Goal: Task Accomplishment & Management: Complete application form

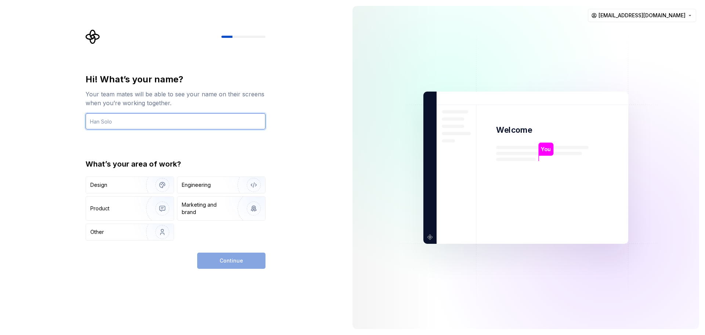
click at [165, 123] on input "text" at bounding box center [176, 121] width 180 height 16
type input "Uros"
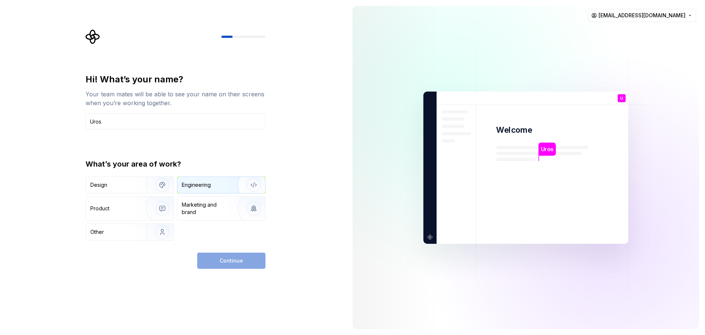
click at [206, 187] on div "Engineering" at bounding box center [196, 184] width 29 height 7
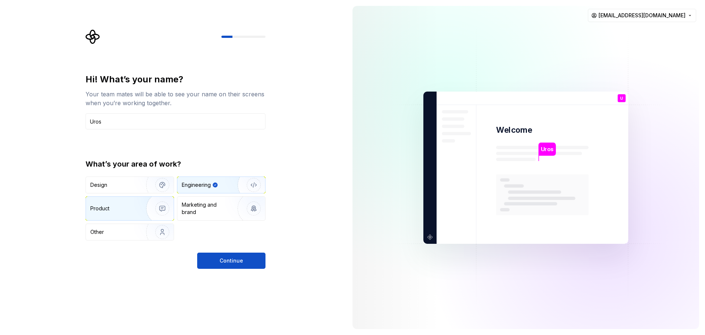
click at [133, 208] on div "Product" at bounding box center [114, 208] width 48 height 7
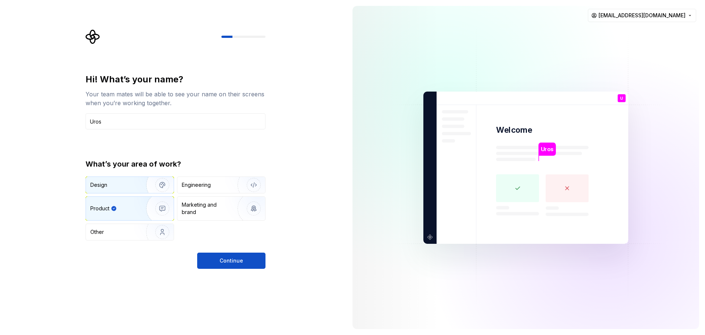
click at [148, 188] on img "button" at bounding box center [157, 184] width 47 height 49
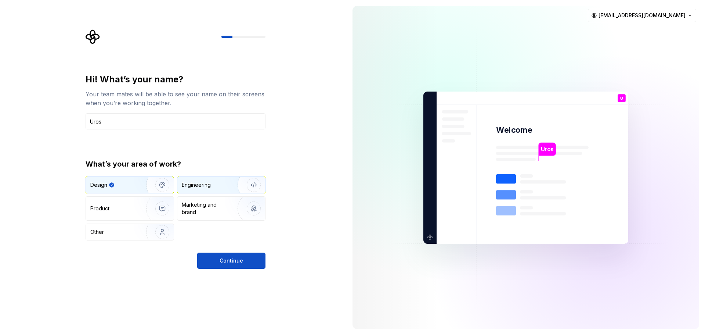
click at [195, 188] on div "Engineering" at bounding box center [196, 184] width 29 height 7
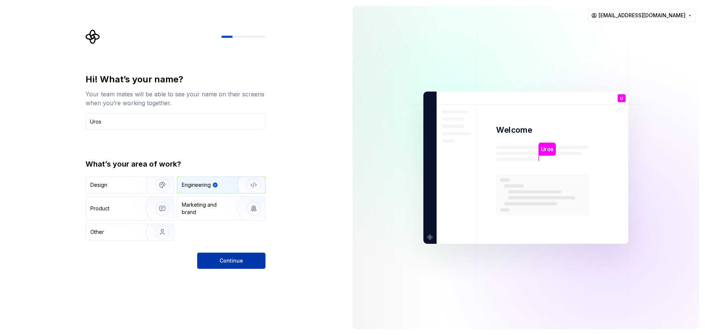
click at [207, 258] on button "Continue" at bounding box center [231, 260] width 68 height 16
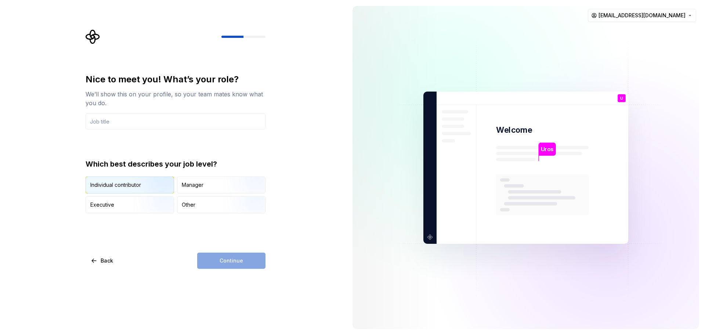
click at [166, 187] on img "button" at bounding box center [156, 193] width 47 height 49
click at [229, 262] on div "Continue" at bounding box center [231, 260] width 68 height 16
click at [220, 126] on input "text" at bounding box center [176, 121] width 180 height 16
click at [205, 117] on input "text" at bounding box center [176, 121] width 180 height 16
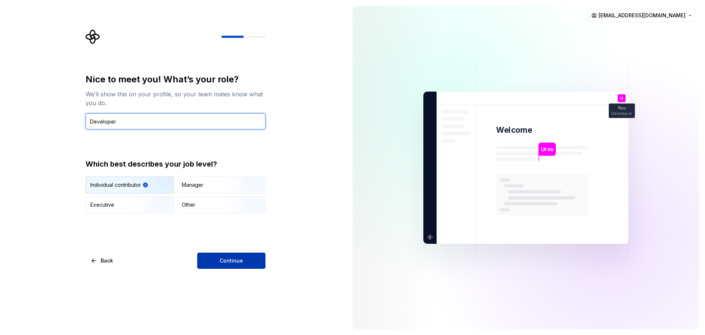
type input "Developer"
click at [220, 257] on button "Continue" at bounding box center [231, 260] width 68 height 16
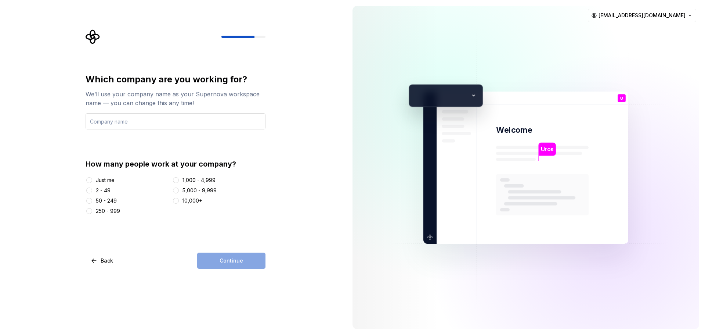
click at [137, 120] on input "text" at bounding box center [176, 121] width 180 height 16
type input "U"
type input "WCR"
click at [111, 193] on div "2 - 49" at bounding box center [128, 190] width 84 height 7
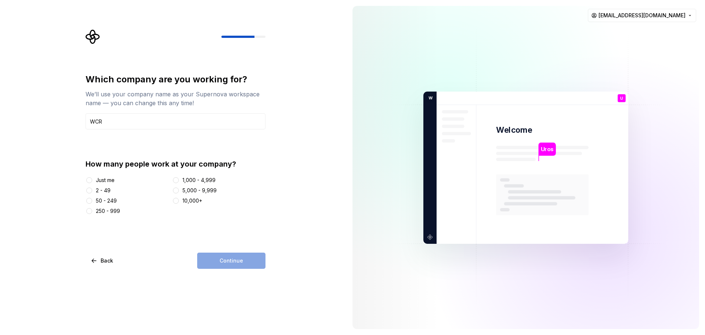
click at [104, 192] on div "2 - 49" at bounding box center [103, 190] width 15 height 7
click at [92, 192] on button "2 - 49" at bounding box center [89, 190] width 6 height 6
click at [213, 259] on button "Continue" at bounding box center [231, 260] width 68 height 16
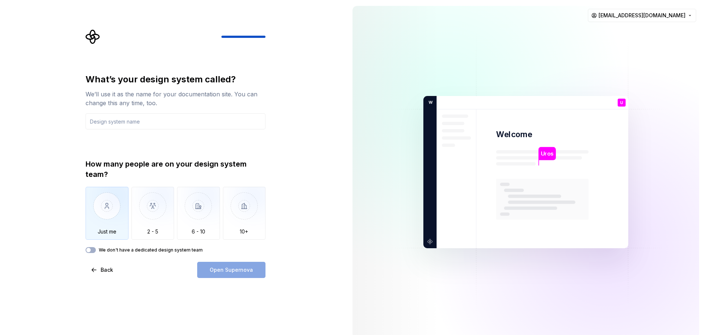
click at [111, 226] on img "button" at bounding box center [107, 211] width 43 height 49
click at [146, 123] on input "text" at bounding box center [176, 121] width 180 height 16
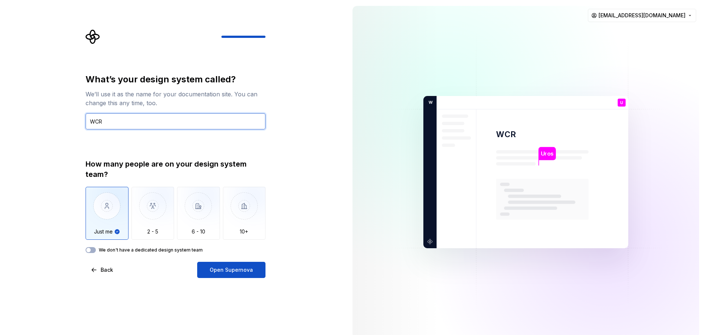
click at [205, 123] on input "WCR" at bounding box center [176, 121] width 180 height 16
click at [204, 122] on input "WCR" at bounding box center [176, 121] width 180 height 16
type input "WCR"
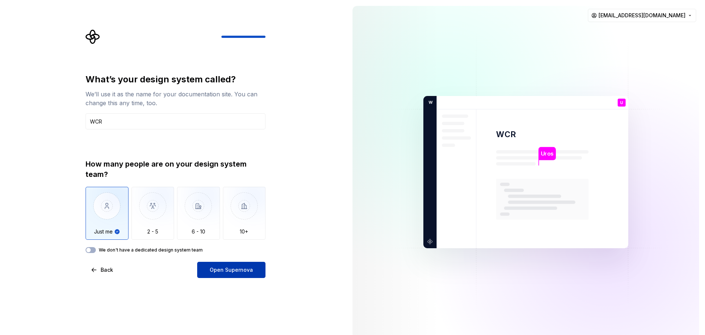
click at [220, 271] on span "Open Supernova" at bounding box center [231, 269] width 43 height 7
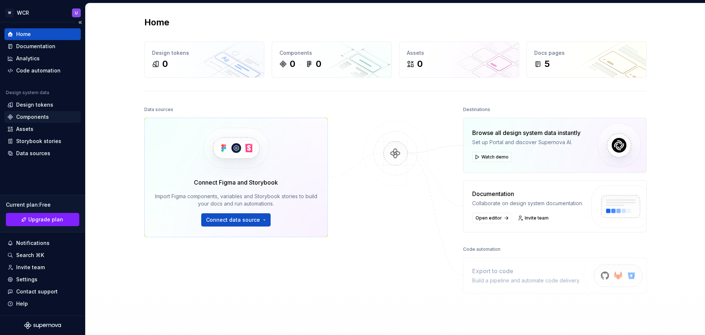
click at [54, 116] on div "Components" at bounding box center [42, 116] width 71 height 7
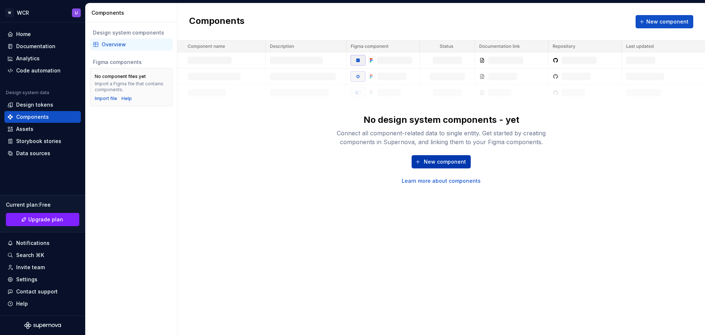
click at [442, 157] on button "New component" at bounding box center [441, 161] width 59 height 13
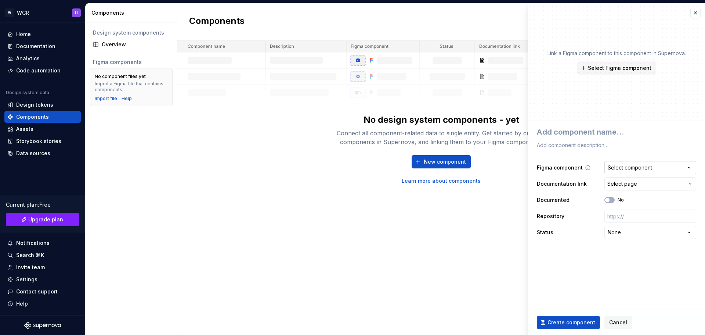
click at [485, 166] on div "Select component" at bounding box center [630, 167] width 44 height 7
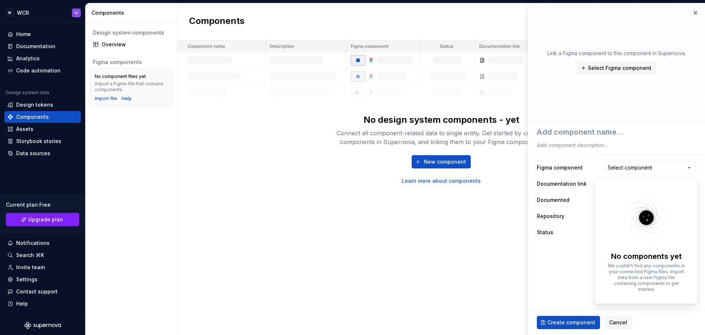
click at [485, 168] on html "**********" at bounding box center [352, 167] width 705 height 335
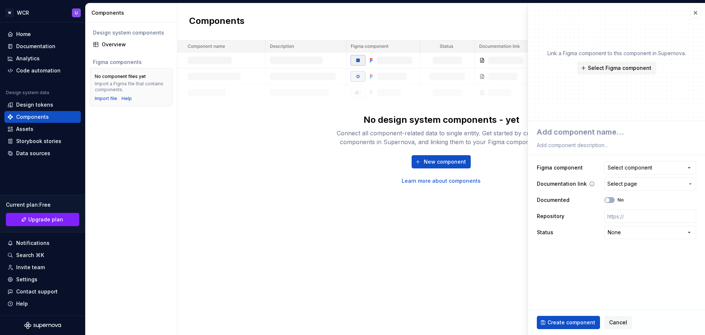
click at [485, 184] on span "Select page" at bounding box center [623, 183] width 30 height 7
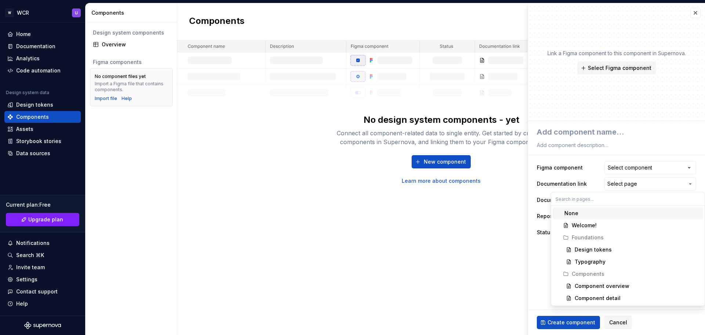
click at [485, 181] on html "**********" at bounding box center [352, 167] width 705 height 335
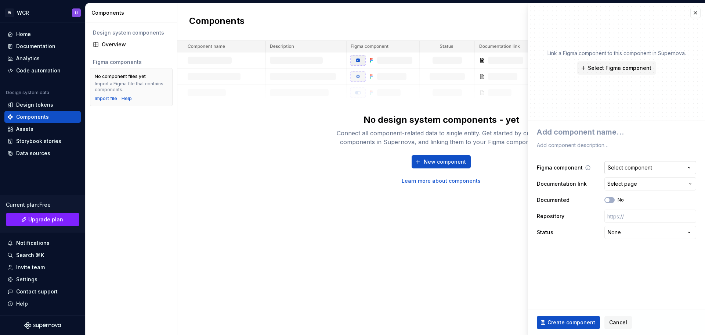
click at [485, 161] on button "Select component" at bounding box center [651, 167] width 92 height 13
click at [485, 169] on html "**********" at bounding box center [352, 167] width 705 height 335
click at [485, 15] on button "button" at bounding box center [696, 13] width 10 height 10
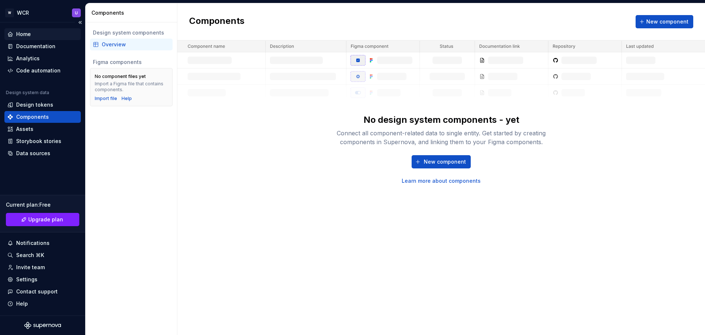
click at [45, 33] on div "Home" at bounding box center [42, 33] width 71 height 7
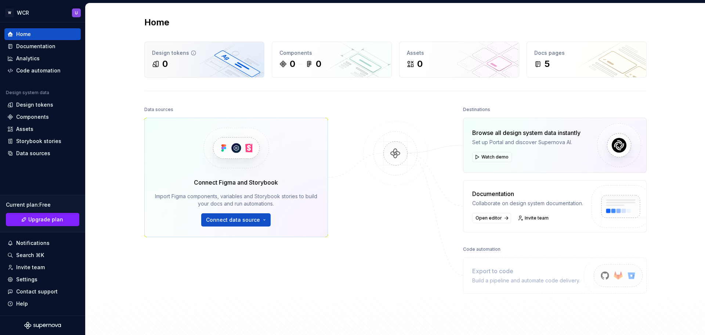
click at [191, 68] on div "0" at bounding box center [204, 64] width 105 height 12
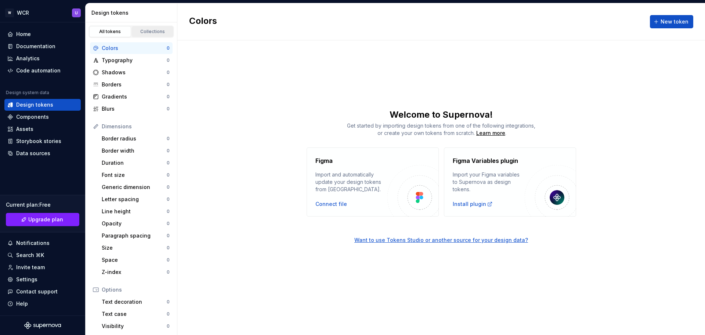
click at [157, 30] on div "Collections" at bounding box center [152, 32] width 37 height 6
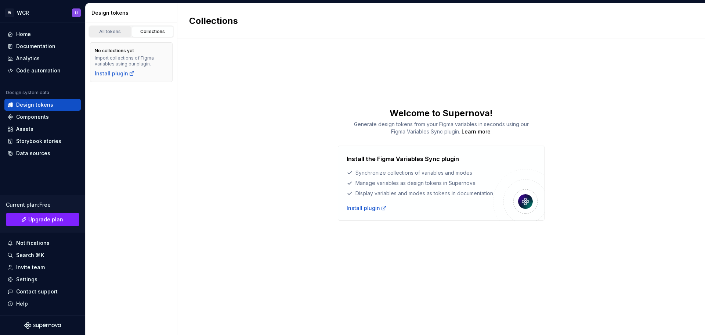
click at [111, 33] on div "All tokens" at bounding box center [110, 32] width 37 height 6
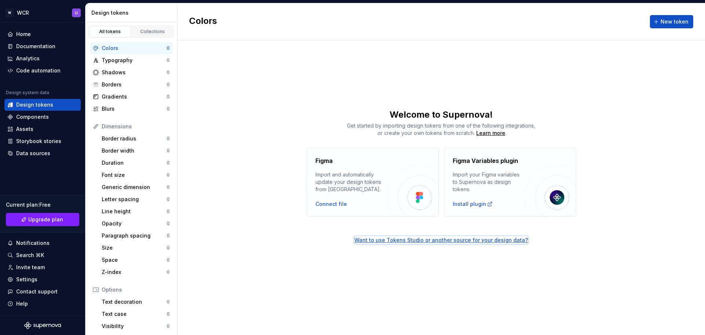
click at [435, 238] on div "Want to use Tokens Studio or another source for your design data?" at bounding box center [441, 239] width 174 height 7
click at [485, 22] on span "New token" at bounding box center [675, 21] width 28 height 7
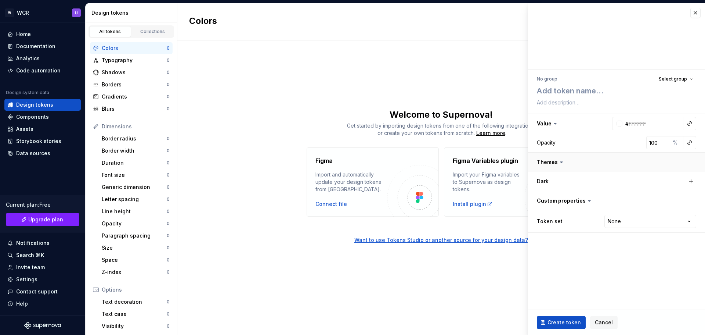
click at [485, 162] on button "button" at bounding box center [616, 161] width 177 height 19
click at [485, 221] on html "W WCR U Home Documentation Analytics Code automation Design system data Design …" at bounding box center [352, 167] width 705 height 335
click at [485, 76] on span "Select group" at bounding box center [673, 79] width 28 height 6
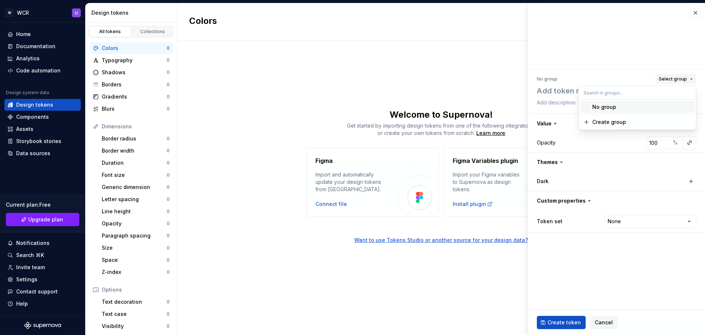
click at [485, 77] on span "Select group" at bounding box center [673, 79] width 28 height 6
click at [485, 140] on div "Opacity" at bounding box center [546, 142] width 19 height 7
click at [43, 130] on div "Assets" at bounding box center [42, 128] width 71 height 7
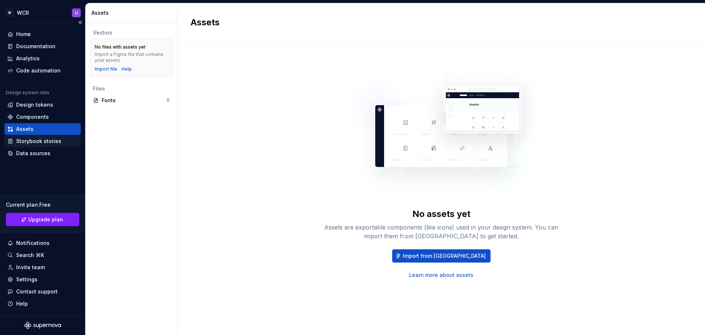
click at [46, 144] on div "Storybook stories" at bounding box center [38, 140] width 45 height 7
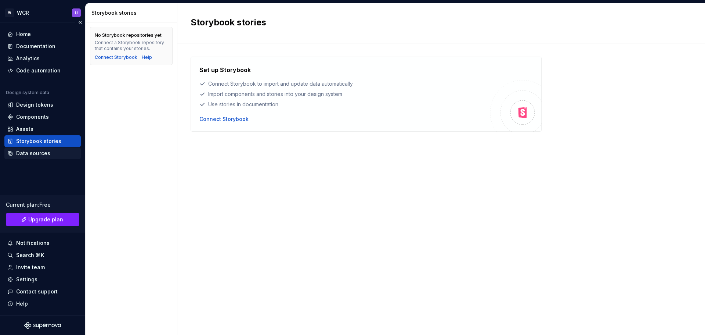
click at [39, 155] on div "Data sources" at bounding box center [33, 152] width 34 height 7
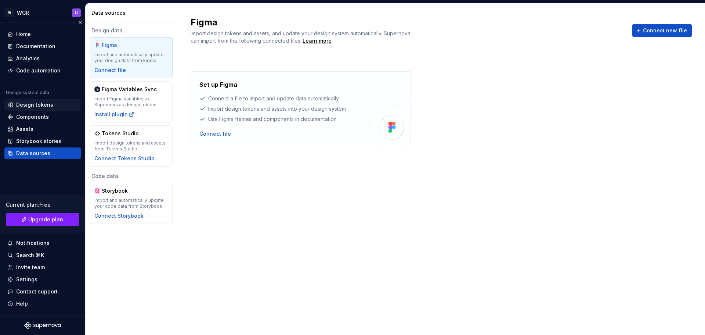
click at [52, 105] on div "Design tokens" at bounding box center [42, 104] width 71 height 7
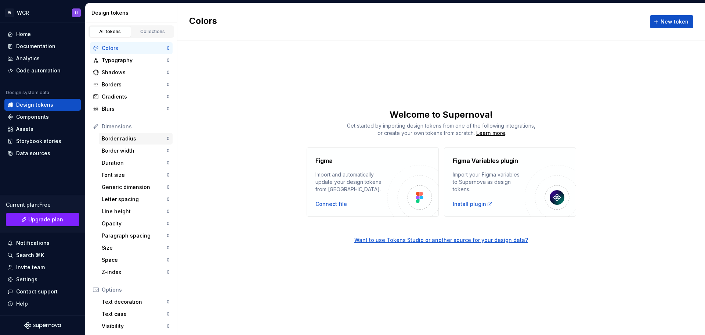
click at [126, 142] on div "Border radius" at bounding box center [134, 138] width 65 height 7
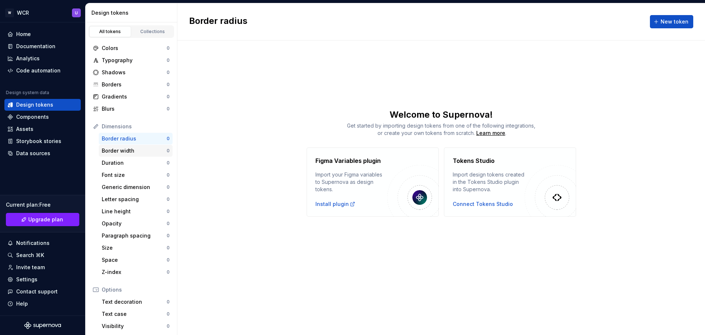
click at [136, 152] on div "Border width" at bounding box center [134, 150] width 65 height 7
click at [141, 139] on div "Border radius" at bounding box center [134, 138] width 65 height 7
click at [485, 21] on span "New token" at bounding box center [675, 21] width 28 height 7
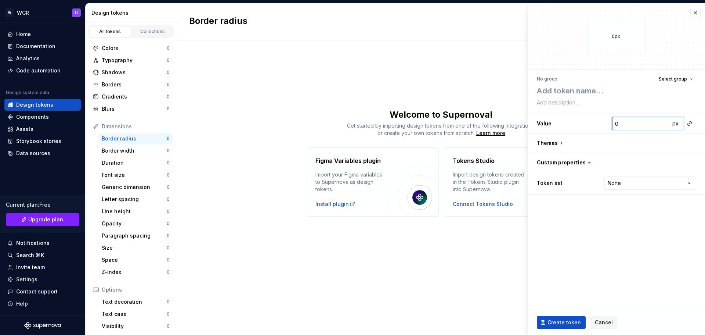
click at [485, 123] on input "0" at bounding box center [641, 123] width 58 height 13
type textarea "*"
type input "1"
click at [485, 121] on input "1" at bounding box center [641, 123] width 58 height 13
type textarea "*"
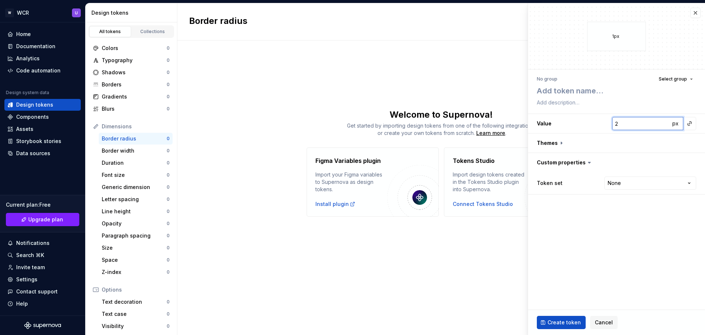
type input "2"
click at [485, 121] on input "2" at bounding box center [641, 123] width 58 height 13
type textarea "*"
type input "3"
click at [485, 121] on input "3" at bounding box center [641, 123] width 58 height 13
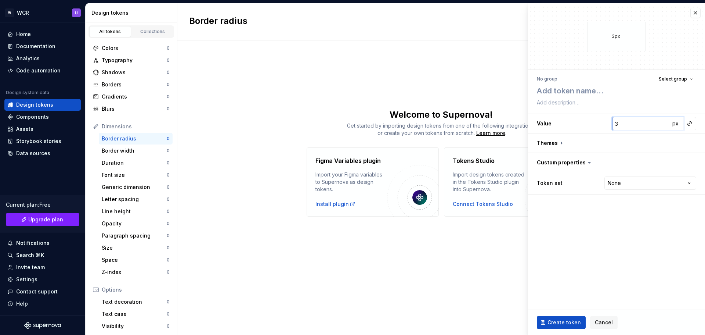
type textarea "*"
type input "4"
click at [485, 121] on input "4" at bounding box center [641, 123] width 58 height 13
type textarea "*"
type input "5"
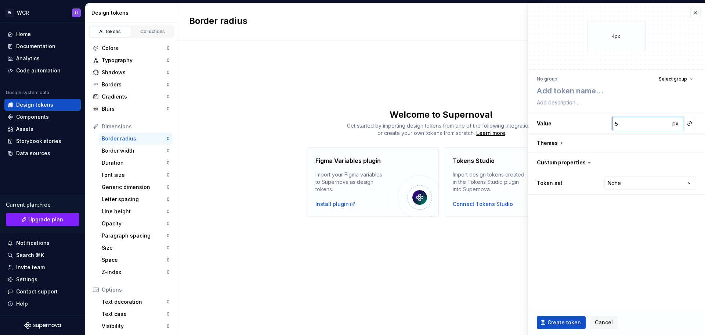
click at [485, 121] on input "5" at bounding box center [641, 123] width 58 height 13
type textarea "*"
type input "6"
click at [485, 121] on input "6" at bounding box center [641, 123] width 58 height 13
type textarea "*"
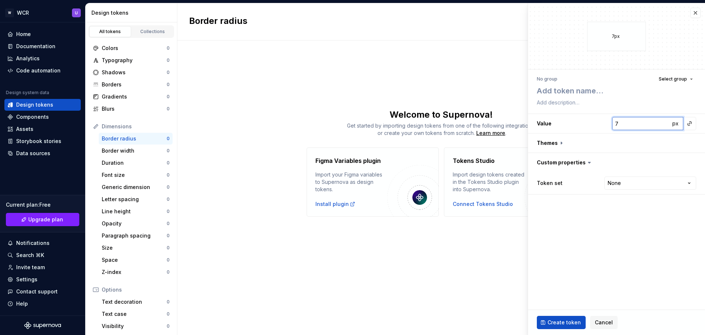
type input "7"
click at [485, 121] on input "7" at bounding box center [641, 123] width 58 height 13
type textarea "*"
type input "8"
click at [485, 121] on input "8" at bounding box center [641, 123] width 58 height 13
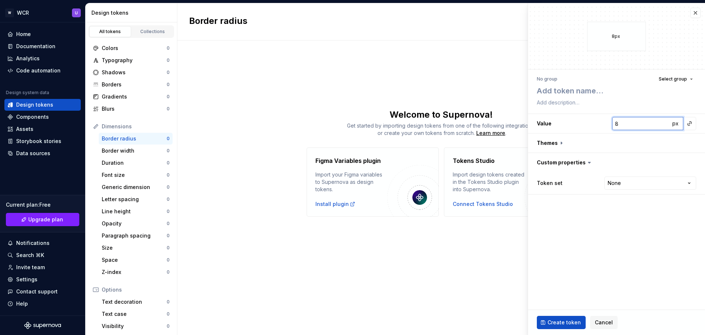
type textarea "*"
type input "9"
click at [485, 121] on input "9" at bounding box center [641, 123] width 58 height 13
type textarea "*"
type input "10"
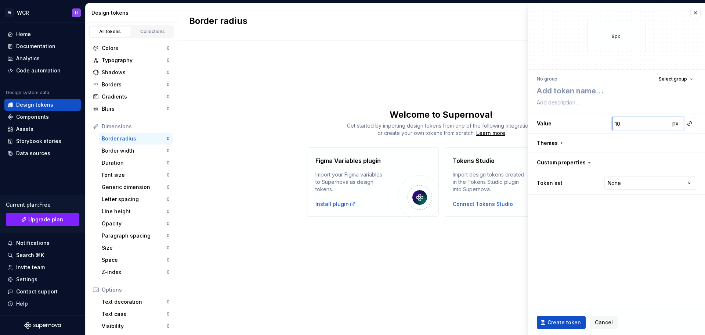
click at [485, 121] on input "10" at bounding box center [641, 123] width 58 height 13
type textarea "*"
type input "11"
click at [485, 121] on input "11" at bounding box center [641, 123] width 58 height 13
type textarea "*"
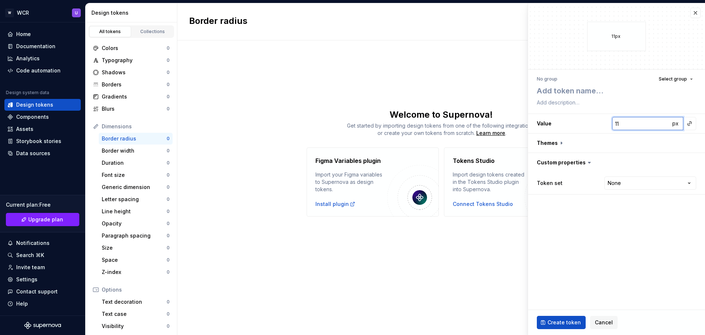
type input "10"
type textarea "*"
type input "9"
type textarea "*"
type input "8"
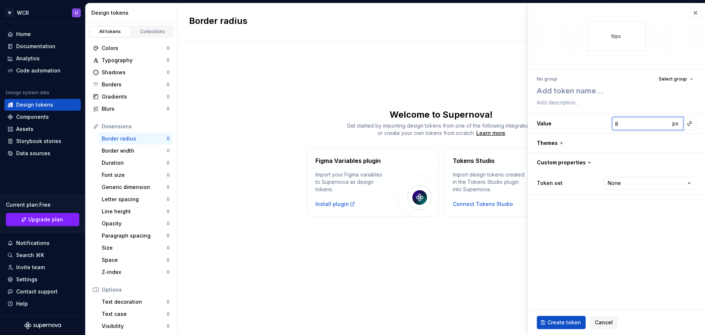
type textarea "*"
type input "7"
type textarea "*"
type input "6"
type textarea "*"
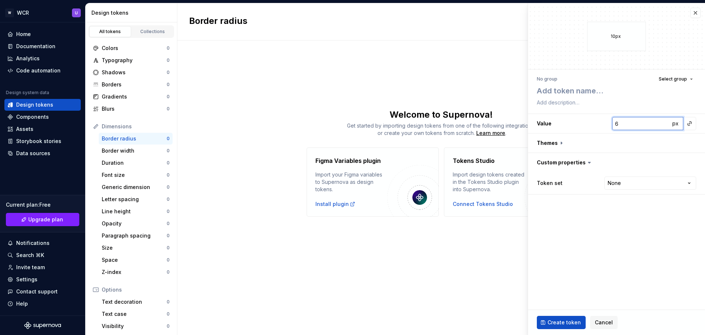
type input "5"
type textarea "*"
type input "4"
type textarea "*"
type input "3"
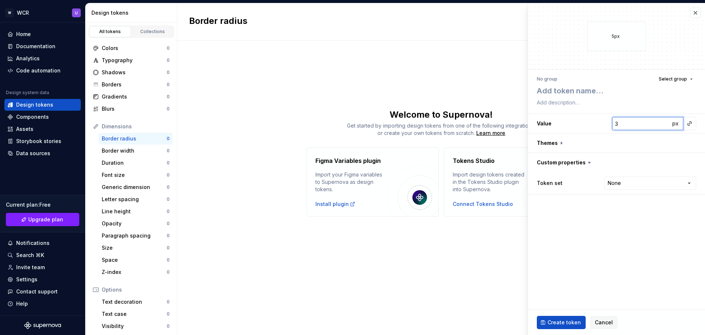
type textarea "*"
type input "2"
type textarea "*"
type input "1"
type textarea "*"
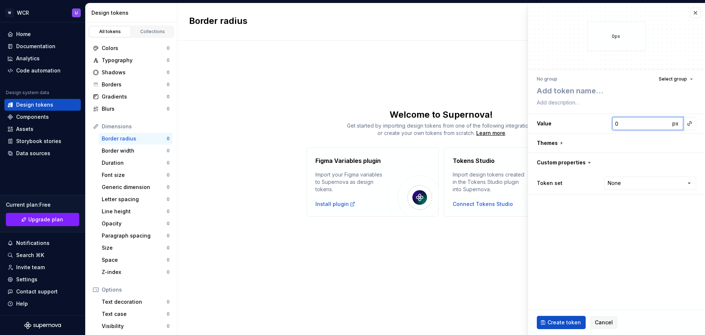
type input "0"
click at [485, 125] on input "0" at bounding box center [641, 123] width 58 height 13
click at [485, 143] on button "button" at bounding box center [616, 142] width 177 height 19
click at [485, 163] on div "Dark" at bounding box center [573, 161] width 73 height 7
click at [485, 201] on html "W WCR U Home Documentation Analytics Code automation Design system data Design …" at bounding box center [352, 167] width 705 height 335
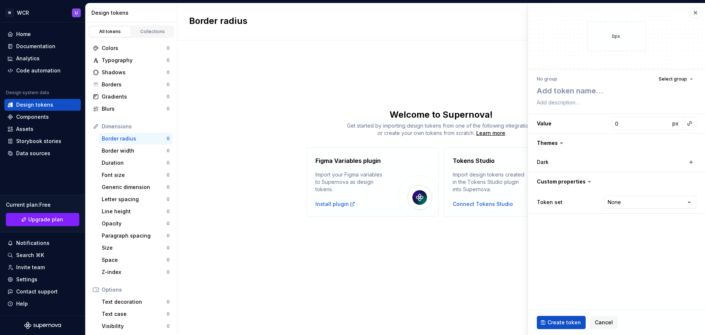
click at [485, 177] on html "W WCR U Home Documentation Analytics Code automation Design system data Design …" at bounding box center [352, 167] width 705 height 335
click at [485, 321] on span "Cancel" at bounding box center [604, 321] width 18 height 7
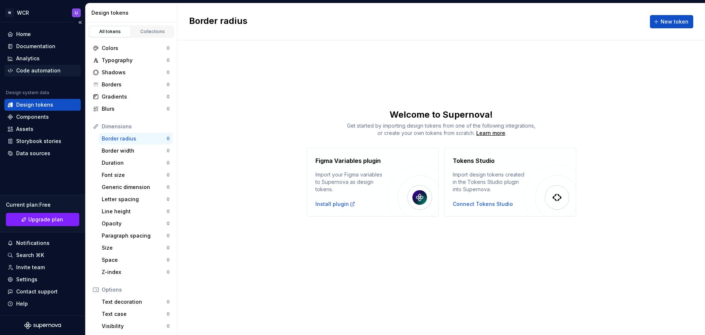
click at [44, 72] on div "Code automation" at bounding box center [38, 70] width 44 height 7
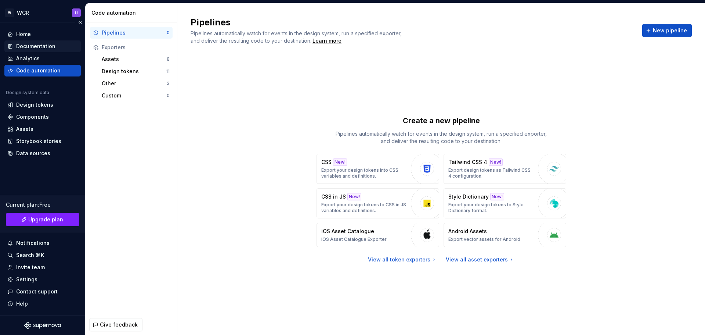
click at [47, 47] on div "Documentation" at bounding box center [35, 46] width 39 height 7
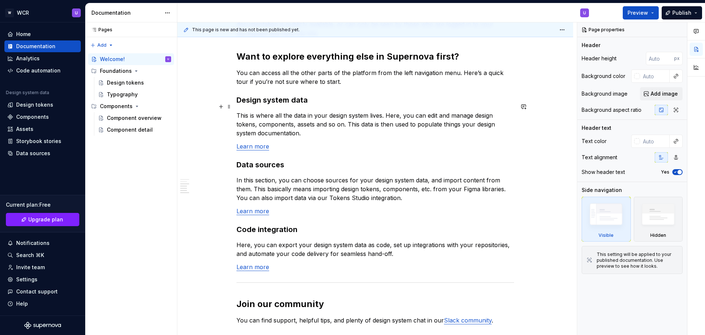
scroll to position [478, 0]
click at [35, 107] on div "Design tokens" at bounding box center [34, 104] width 37 height 7
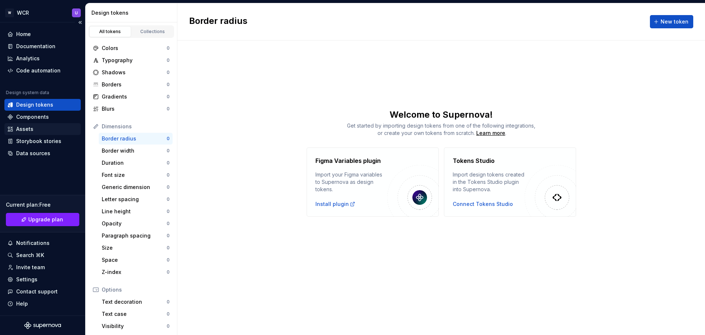
click at [39, 126] on div "Assets" at bounding box center [42, 128] width 71 height 7
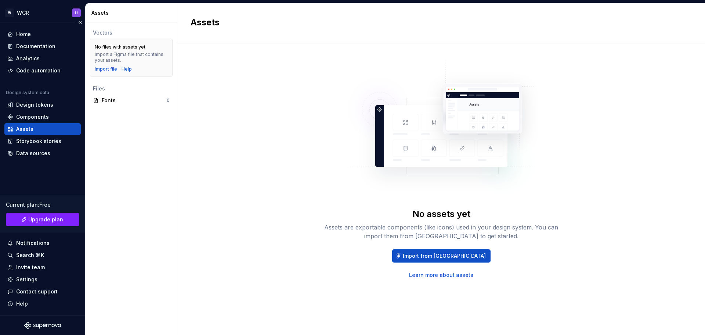
click at [57, 111] on div "Design system data Design tokens Components Assets Storybook stories Data sourc…" at bounding box center [42, 124] width 76 height 69
click at [51, 34] on div "Home" at bounding box center [42, 33] width 71 height 7
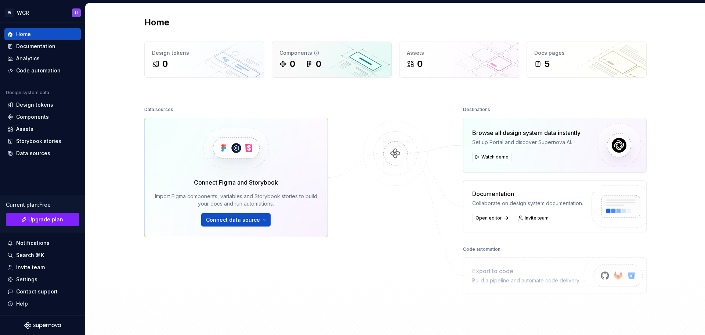
click at [331, 62] on div "0 0" at bounding box center [332, 64] width 105 height 12
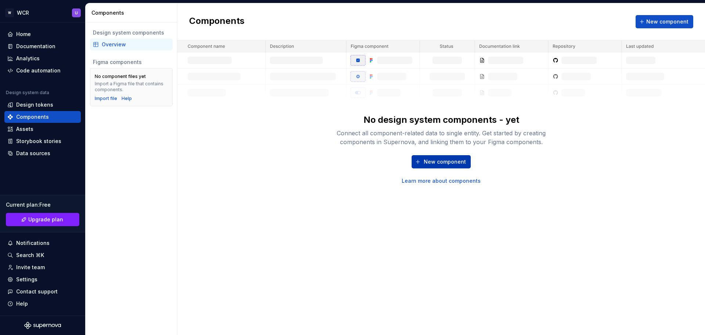
click at [432, 161] on span "New component" at bounding box center [445, 161] width 42 height 7
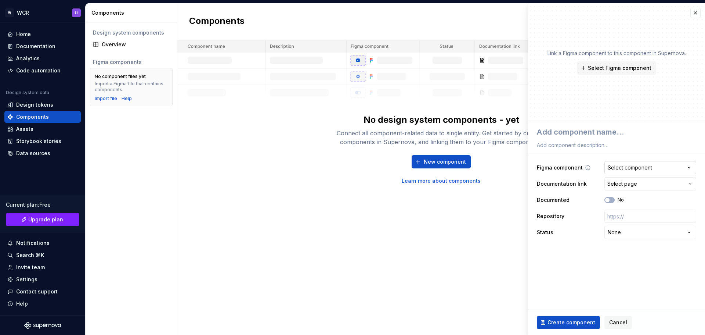
click at [485, 169] on div "Select component" at bounding box center [630, 167] width 44 height 7
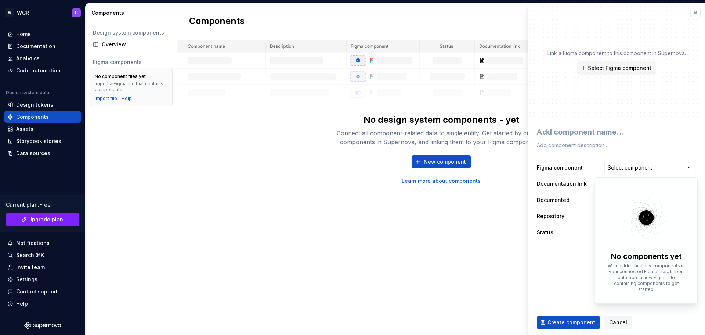
click at [485, 161] on html "**********" at bounding box center [352, 167] width 705 height 335
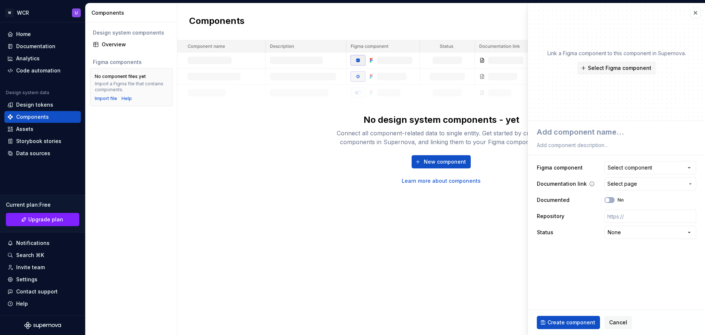
click at [485, 185] on span "Select page" at bounding box center [623, 183] width 30 height 7
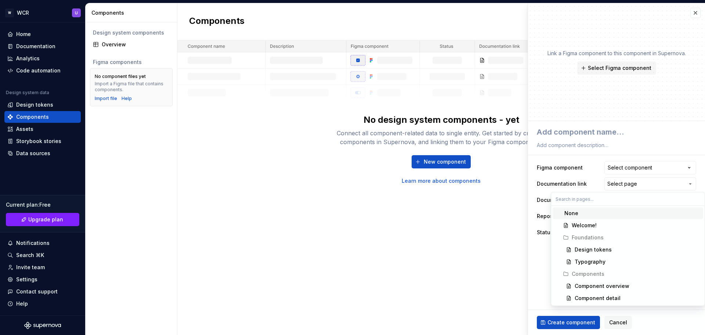
click at [485, 186] on html "**********" at bounding box center [352, 167] width 705 height 335
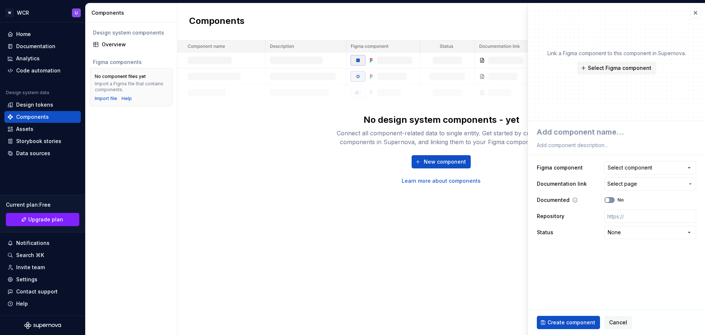
click at [485, 199] on span "button" at bounding box center [607, 200] width 4 height 4
click at [485, 200] on span "button" at bounding box center [612, 200] width 4 height 4
click at [485, 230] on html "**********" at bounding box center [352, 167] width 705 height 335
click at [120, 46] on div "Overview" at bounding box center [136, 44] width 68 height 7
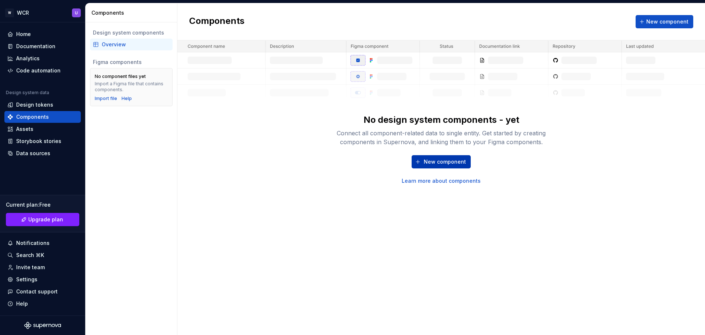
click at [447, 163] on span "New component" at bounding box center [445, 161] width 42 height 7
type textarea "*"
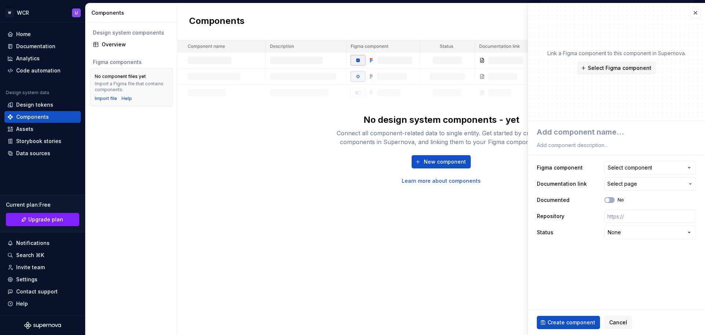
drag, startPoint x: 612, startPoint y: 66, endPoint x: 605, endPoint y: 82, distance: 17.9
click at [485, 86] on div "Link a Figma component to this component in Supernova. Select Figma component" at bounding box center [616, 62] width 177 height 118
click at [485, 54] on p "Link a Figma component to this component in Supernova." at bounding box center [617, 53] width 138 height 7
click at [485, 12] on button "button" at bounding box center [696, 13] width 10 height 10
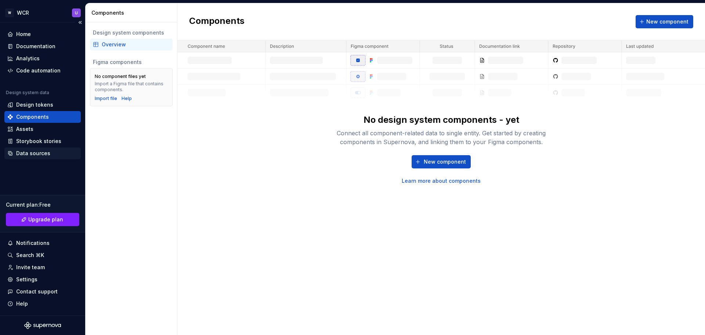
click at [49, 151] on div "Data sources" at bounding box center [42, 152] width 71 height 7
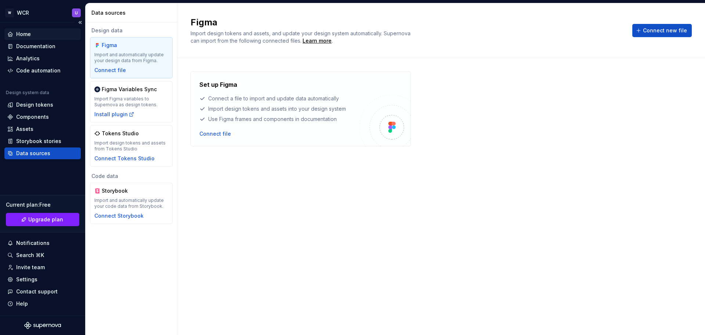
click at [48, 34] on div "Home" at bounding box center [42, 33] width 71 height 7
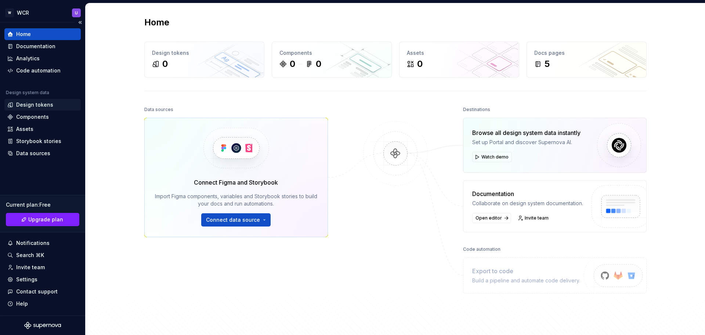
click at [46, 101] on div "Design tokens" at bounding box center [34, 104] width 37 height 7
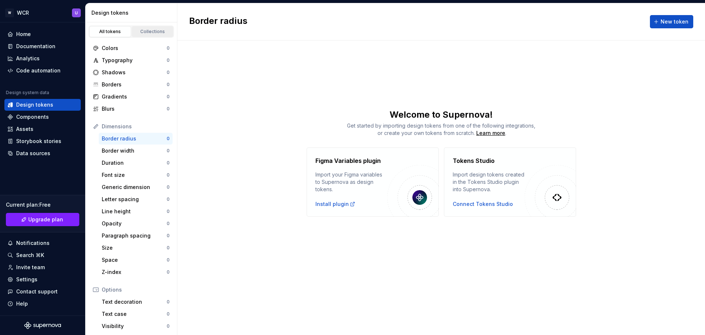
click at [142, 34] on div "Collections" at bounding box center [152, 32] width 37 height 6
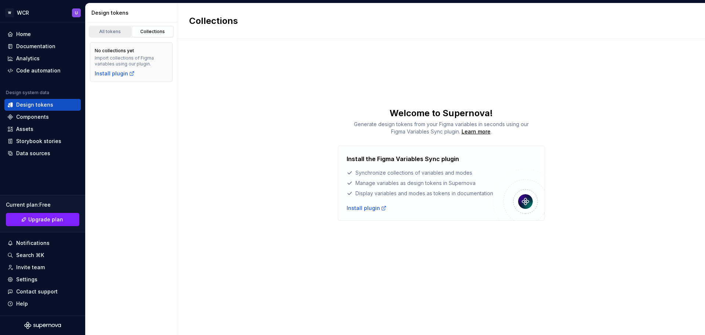
click at [115, 33] on div "All tokens" at bounding box center [110, 32] width 37 height 6
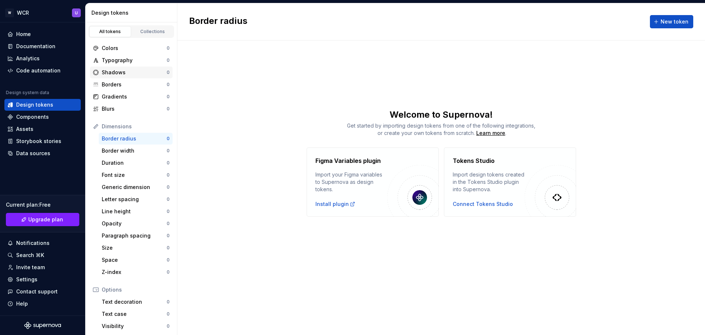
click at [123, 68] on div "Shadows 0" at bounding box center [131, 72] width 83 height 12
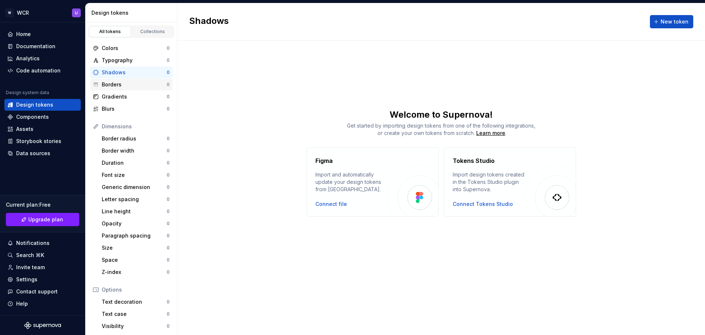
click at [127, 86] on div "Borders" at bounding box center [134, 84] width 65 height 7
